Goal: Transaction & Acquisition: Purchase product/service

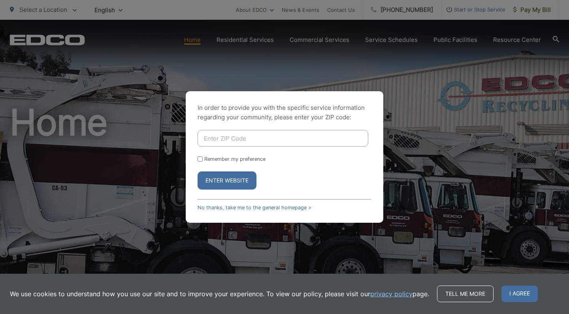
click at [212, 142] on input "Enter ZIP Code" at bounding box center [282, 138] width 171 height 17
type input "92028"
click at [218, 181] on button "Enter Website" at bounding box center [226, 180] width 59 height 18
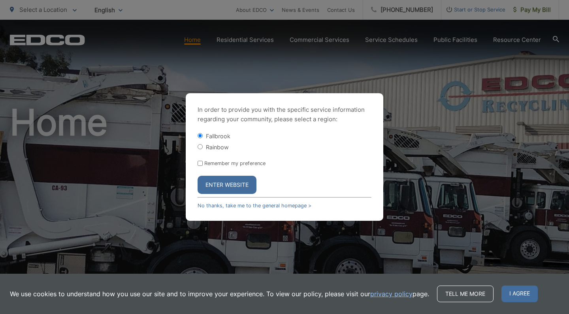
click at [220, 182] on button "Enter Website" at bounding box center [226, 185] width 59 height 18
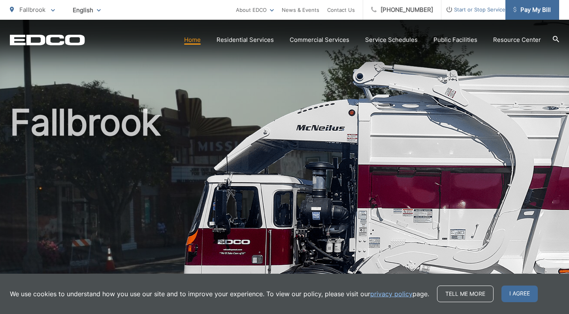
click at [534, 9] on span "Pay My Bill" at bounding box center [532, 9] width 38 height 9
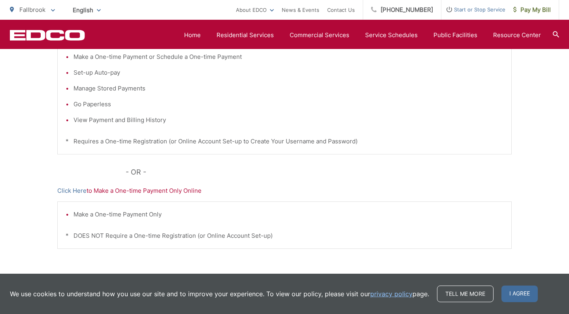
scroll to position [205, 0]
click at [79, 192] on link "Click Here" at bounding box center [71, 190] width 29 height 9
click at [363, 0] on ul "About EDCO Careers News & Events Contact Us" at bounding box center [299, 10] width 127 height 20
